Goal: Information Seeking & Learning: Compare options

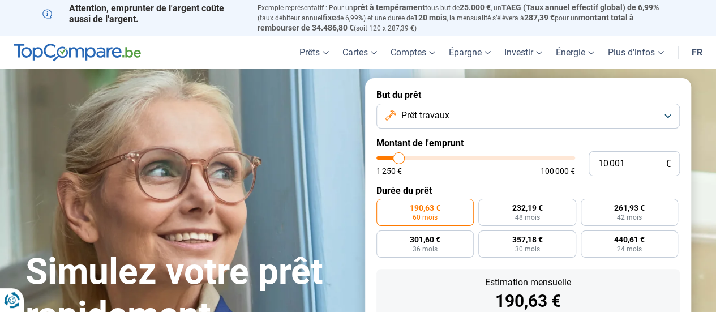
type input "21 000"
type input "21000"
click at [419, 156] on input "range" at bounding box center [476, 157] width 199 height 3
radio input "false"
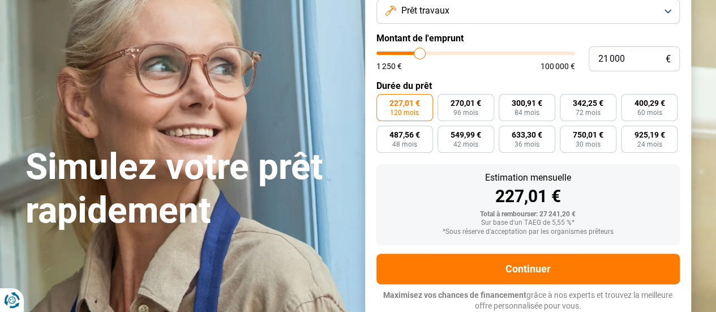
scroll to position [106, 0]
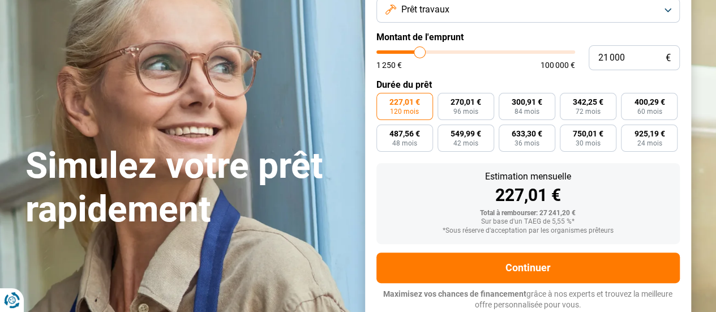
type input "28 250"
type input "28250"
click at [433, 54] on input "range" at bounding box center [476, 51] width 199 height 3
click at [626, 57] on input "28 250" at bounding box center [634, 57] width 91 height 25
type input "2 825"
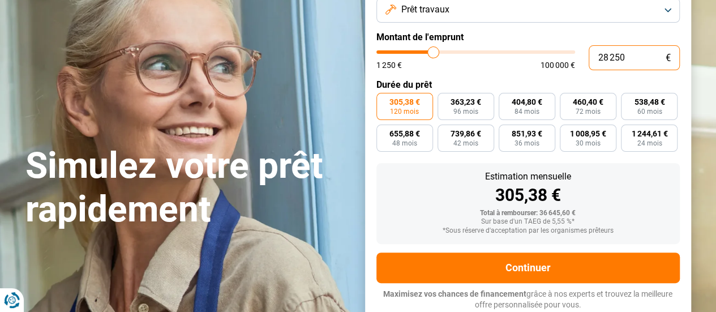
type input "2750"
type input "282"
type input "1250"
type input "28"
type input "1250"
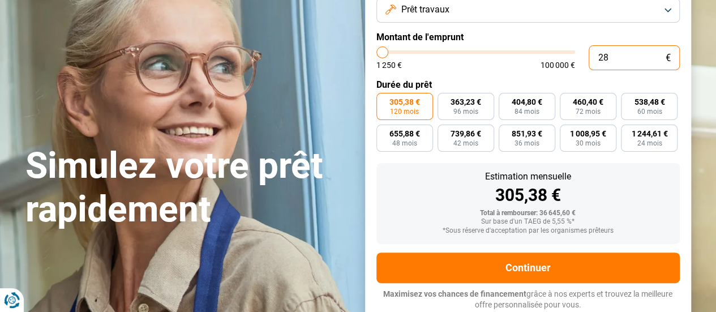
type input "2"
type input "1250"
type input "0"
type input "1250"
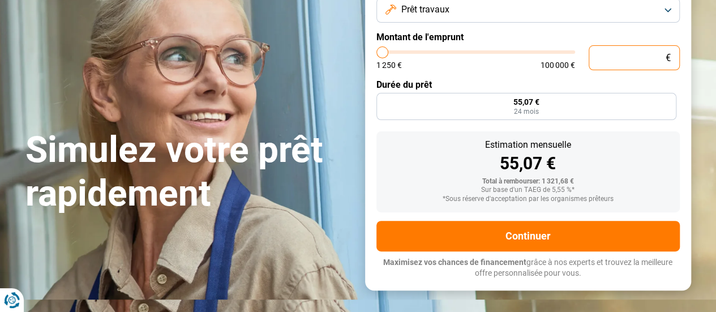
type input "1 250"
type input "1250"
radio input "true"
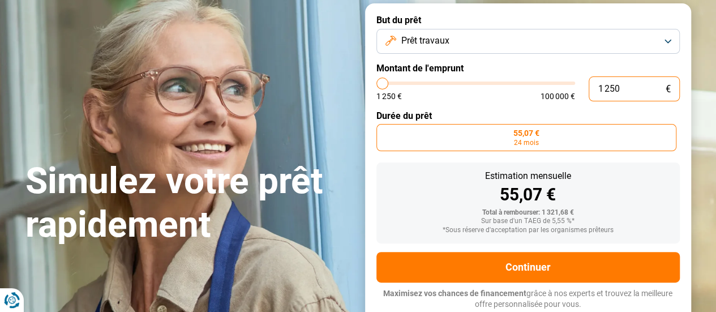
scroll to position [74, 0]
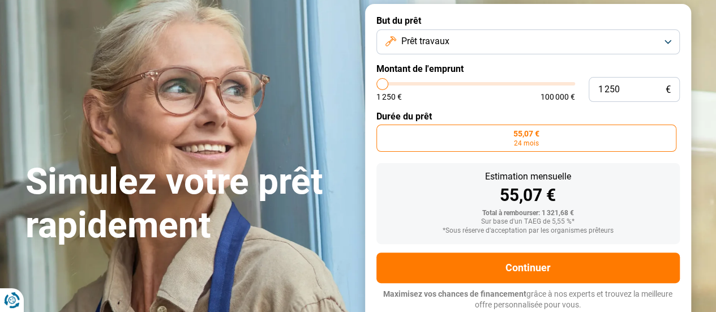
click at [626, 57] on form "But du prêt Prêt travaux Montant de l'emprunt 1 250 € 1 250 € 100 000 € Durée d…" at bounding box center [528, 163] width 326 height 318
type input "24 250"
type input "24250"
click at [426, 82] on input "range" at bounding box center [476, 83] width 199 height 3
radio input "false"
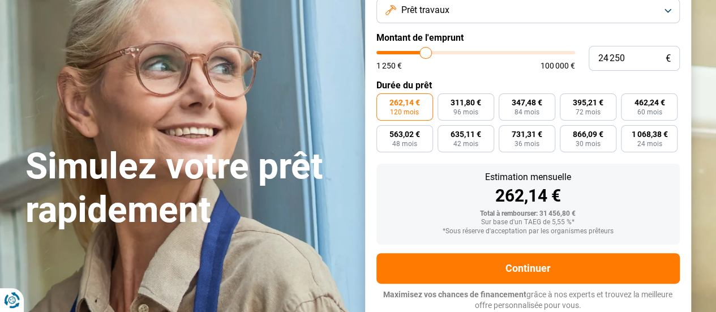
scroll to position [106, 0]
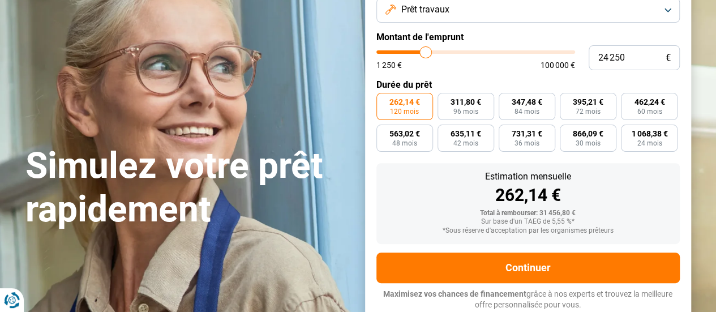
type input "6 250"
type input "6250"
click at [392, 54] on input "range" at bounding box center [476, 51] width 199 height 3
radio input "true"
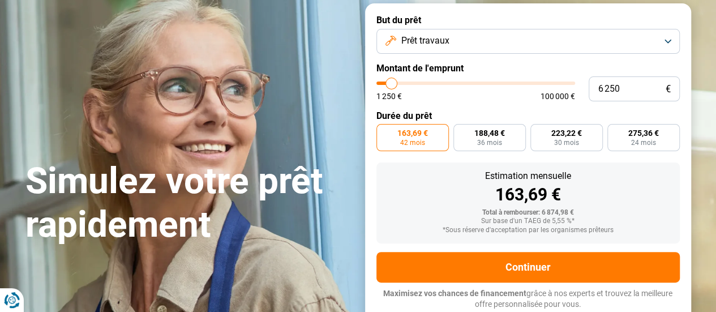
scroll to position [74, 0]
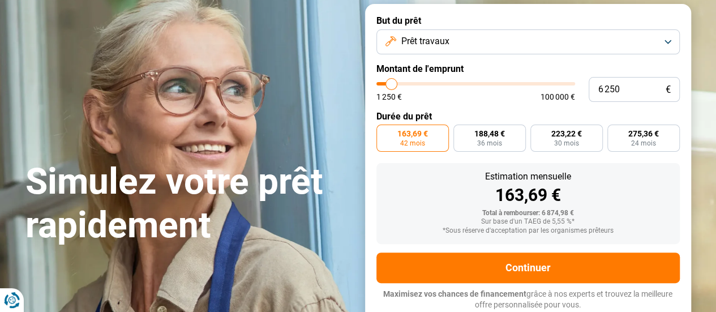
type input "2 250"
type input "2250"
click at [384, 85] on input "range" at bounding box center [476, 83] width 199 height 3
radio input "true"
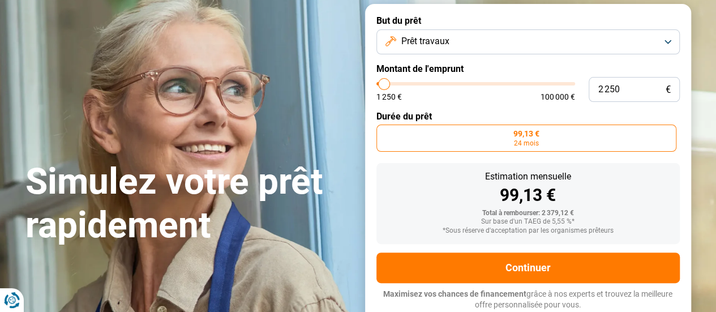
type input "6 500"
type input "6500"
click at [392, 86] on input "range" at bounding box center [476, 83] width 199 height 3
radio input "false"
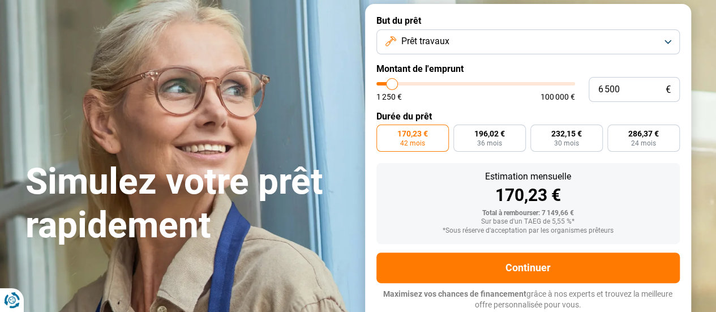
type input "6 000"
type input "6000"
click at [391, 86] on input "range" at bounding box center [476, 83] width 199 height 3
click at [385, 84] on input "range" at bounding box center [476, 83] width 199 height 3
type input "2 250"
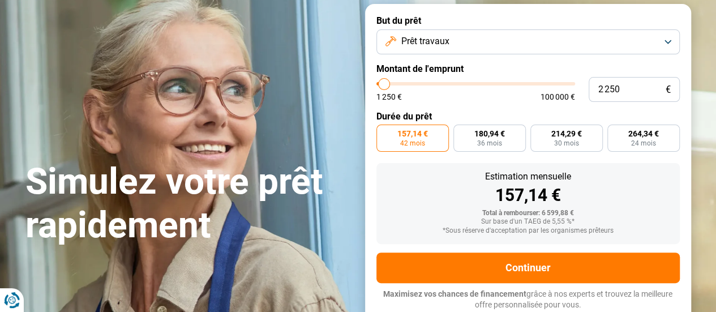
type input "2250"
click at [384, 84] on input "range" at bounding box center [476, 83] width 199 height 3
radio input "true"
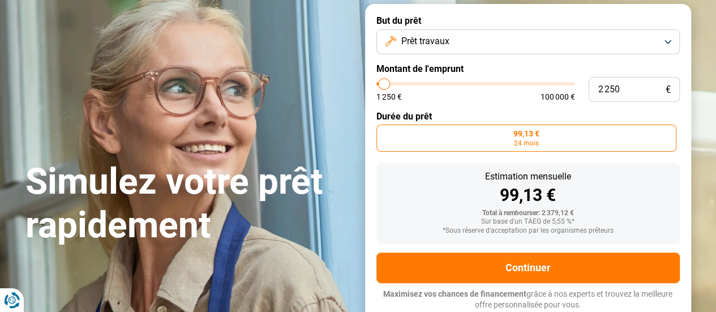
click at [386, 84] on input "range" at bounding box center [476, 83] width 199 height 3
type input "5 750"
type input "5750"
click at [391, 86] on input "range" at bounding box center [476, 83] width 199 height 3
radio input "false"
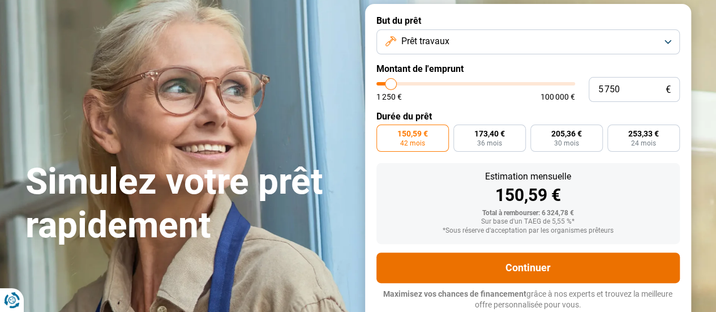
click at [538, 269] on button "Continuer" at bounding box center [529, 268] width 304 height 31
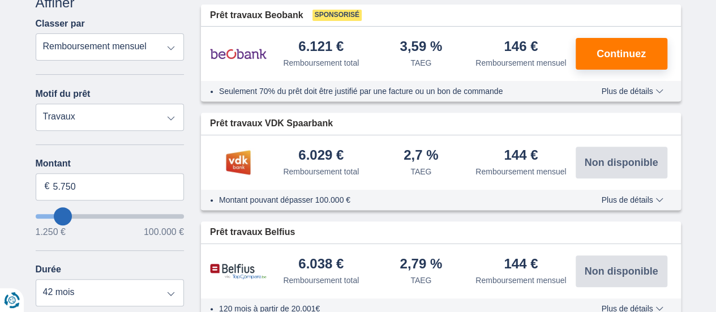
scroll to position [170, 0]
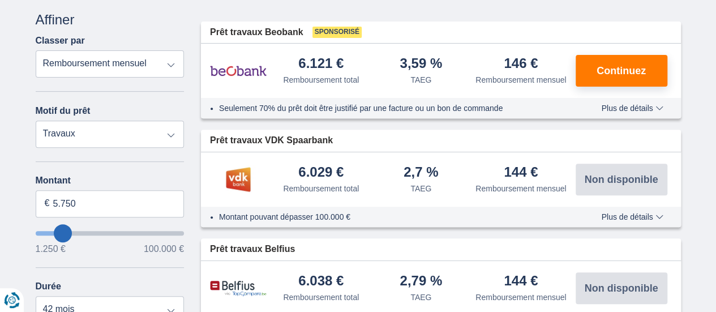
click at [658, 112] on span "Plus de détails" at bounding box center [632, 108] width 62 height 8
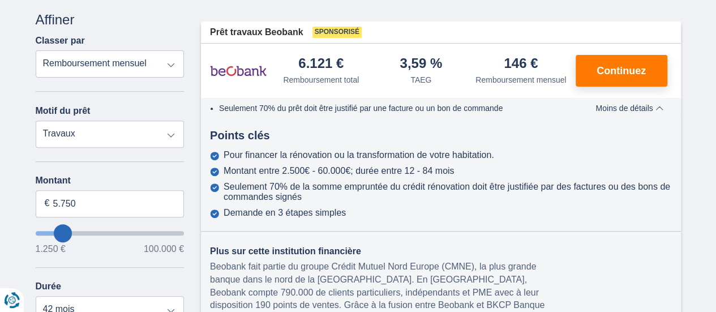
scroll to position [283, 0]
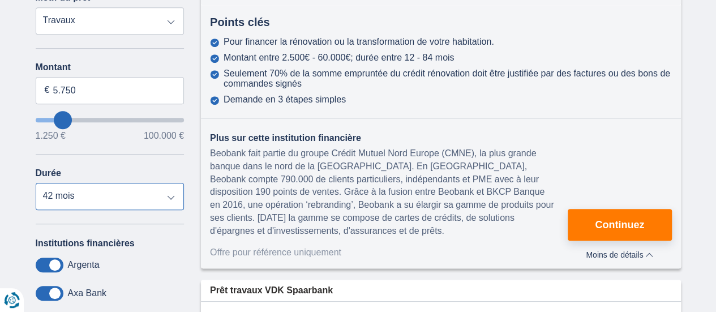
click at [168, 197] on select "12 mois 18 mois 24 mois 30 mois 36 mois 42 mois" at bounding box center [110, 196] width 149 height 27
click at [36, 183] on select "12 mois 18 mois 24 mois 30 mois 36 mois 42 mois" at bounding box center [110, 196] width 149 height 27
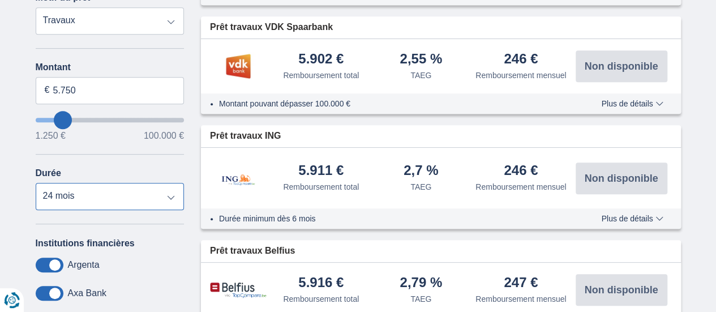
click at [170, 198] on select "12 mois 18 mois 24 mois 30 mois 36 mois 42 mois" at bounding box center [110, 196] width 149 height 27
click at [36, 183] on select "12 mois 18 mois 24 mois 30 mois 36 mois 42 mois" at bounding box center [110, 196] width 149 height 27
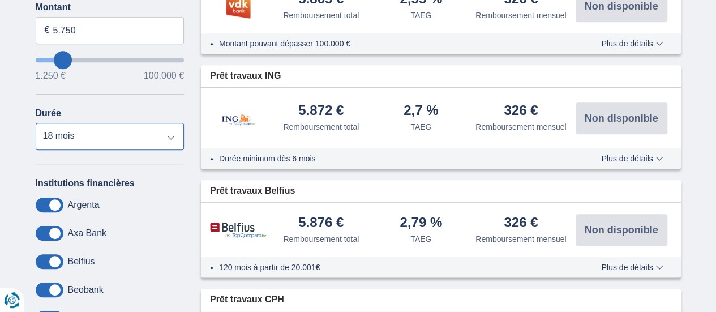
scroll to position [340, 0]
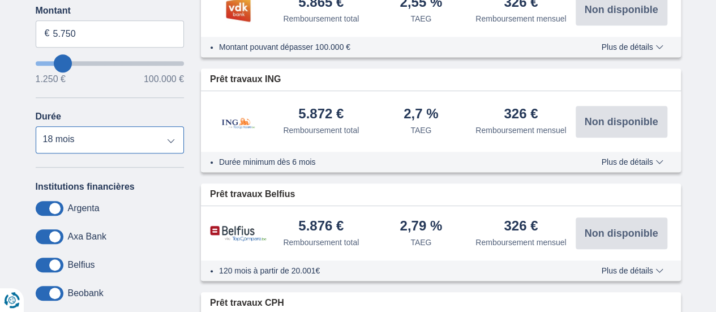
click at [172, 140] on select "12 mois 18 mois 24 mois 30 mois 36 mois 42 mois" at bounding box center [110, 139] width 149 height 27
select select "36"
click at [36, 126] on select "12 mois 18 mois 24 mois 30 mois 36 mois 42 mois" at bounding box center [110, 139] width 149 height 27
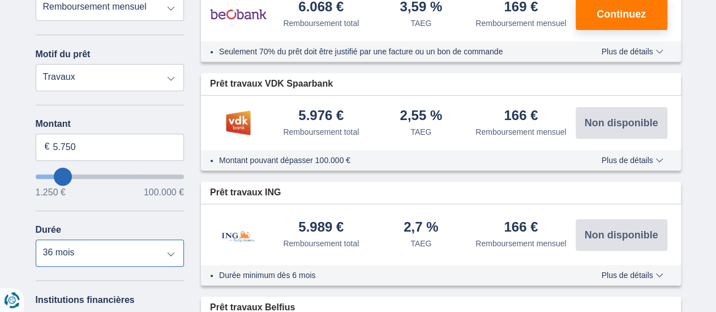
scroll to position [170, 0]
